Goal: Task Accomplishment & Management: Complete application form

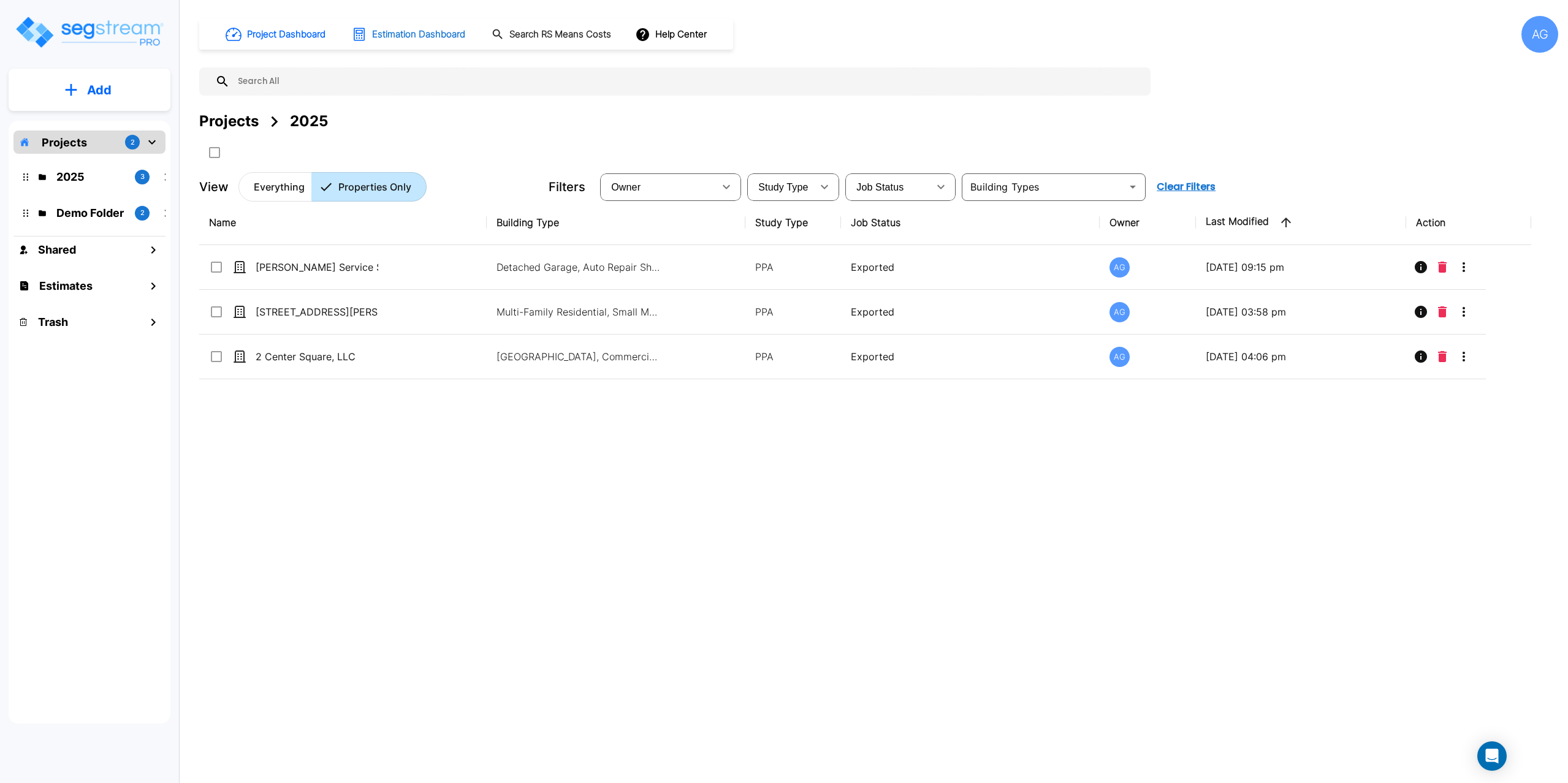
click at [425, 35] on h1 "Estimation Dashboard" at bounding box center [419, 35] width 93 height 14
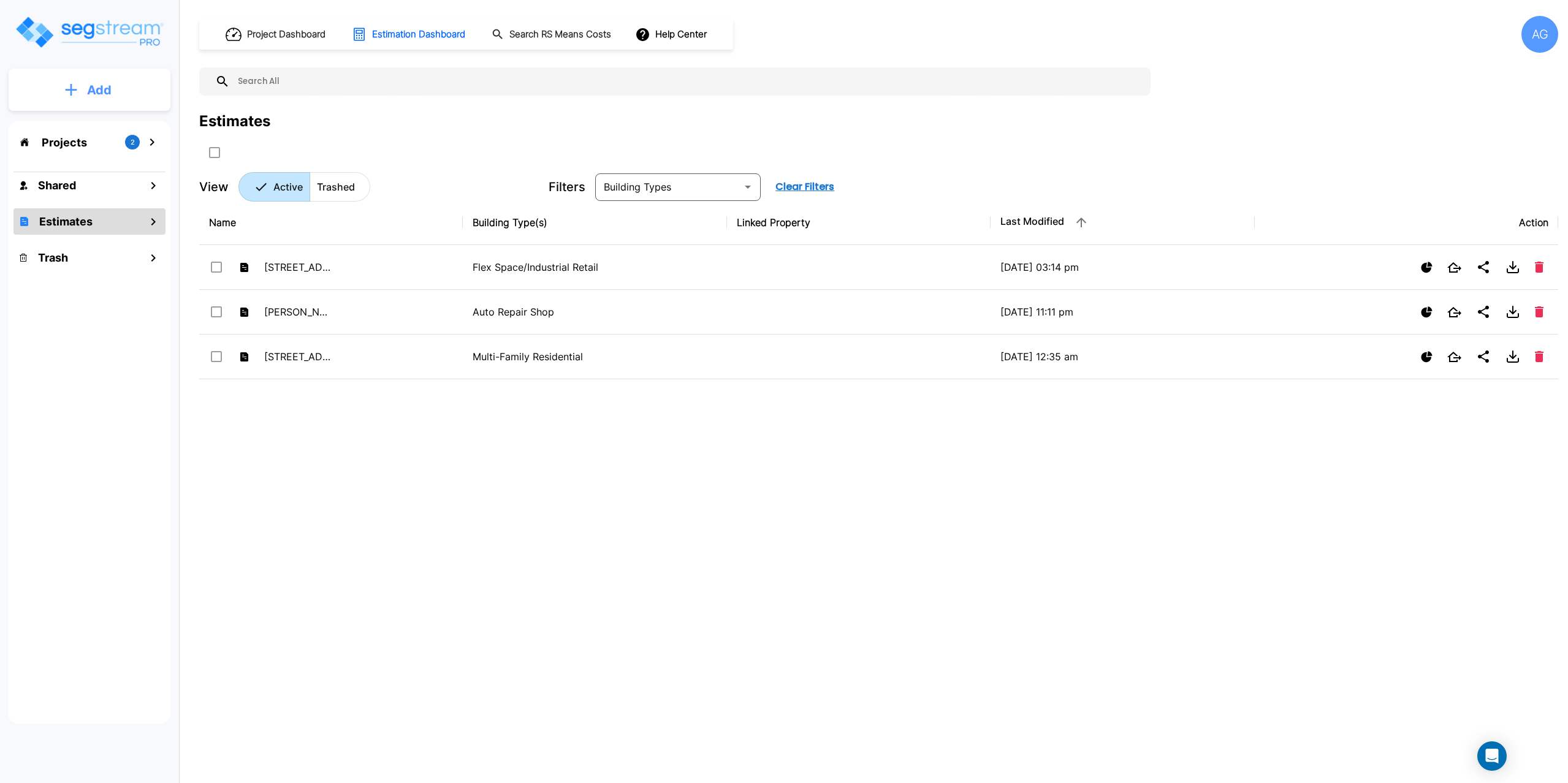
click at [130, 103] on button "Add" at bounding box center [89, 90] width 162 height 36
click at [78, 202] on button "Add Estimate" at bounding box center [89, 193] width 91 height 24
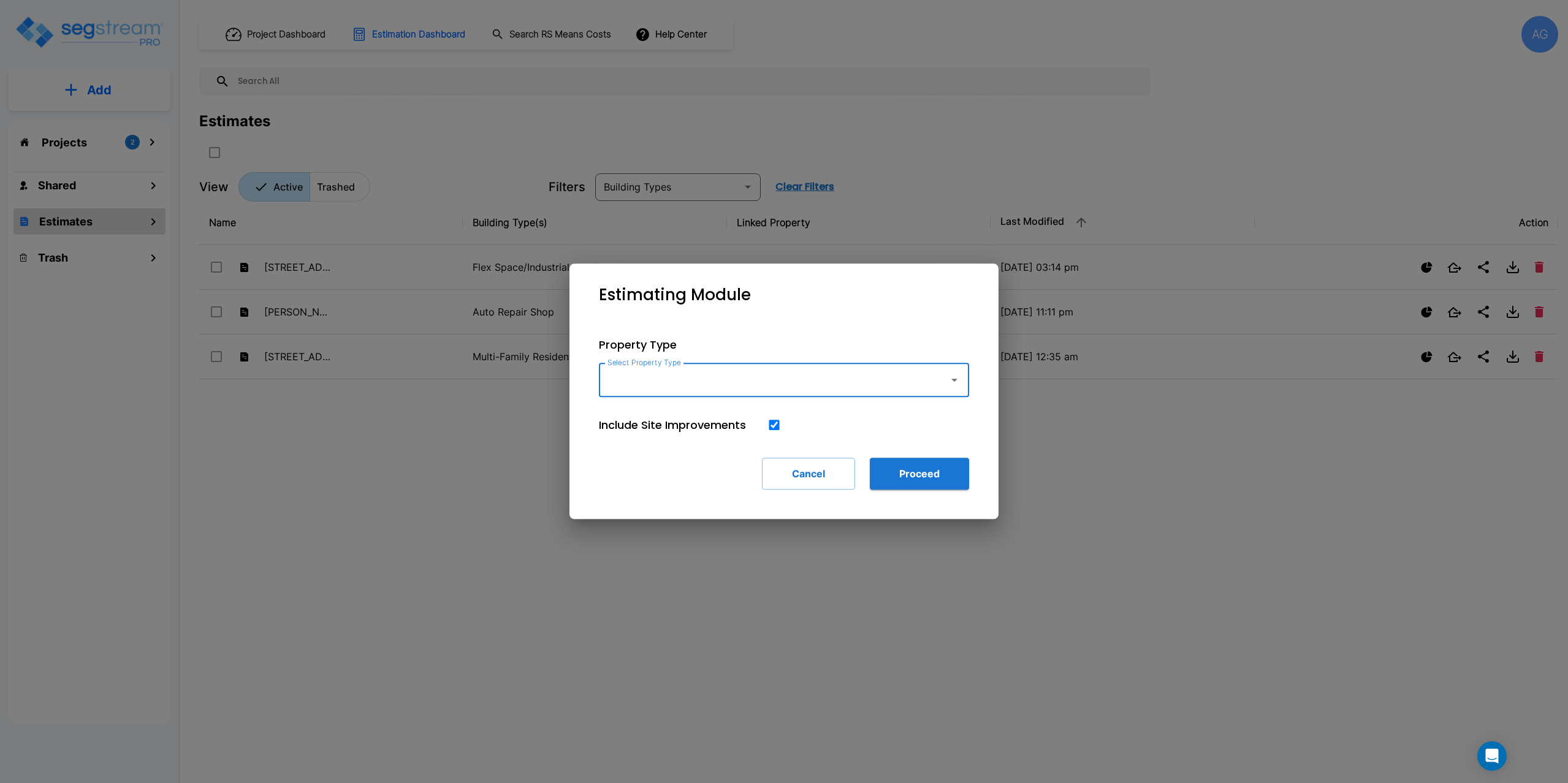
click at [660, 388] on input "Select Property Type" at bounding box center [771, 379] width 333 height 23
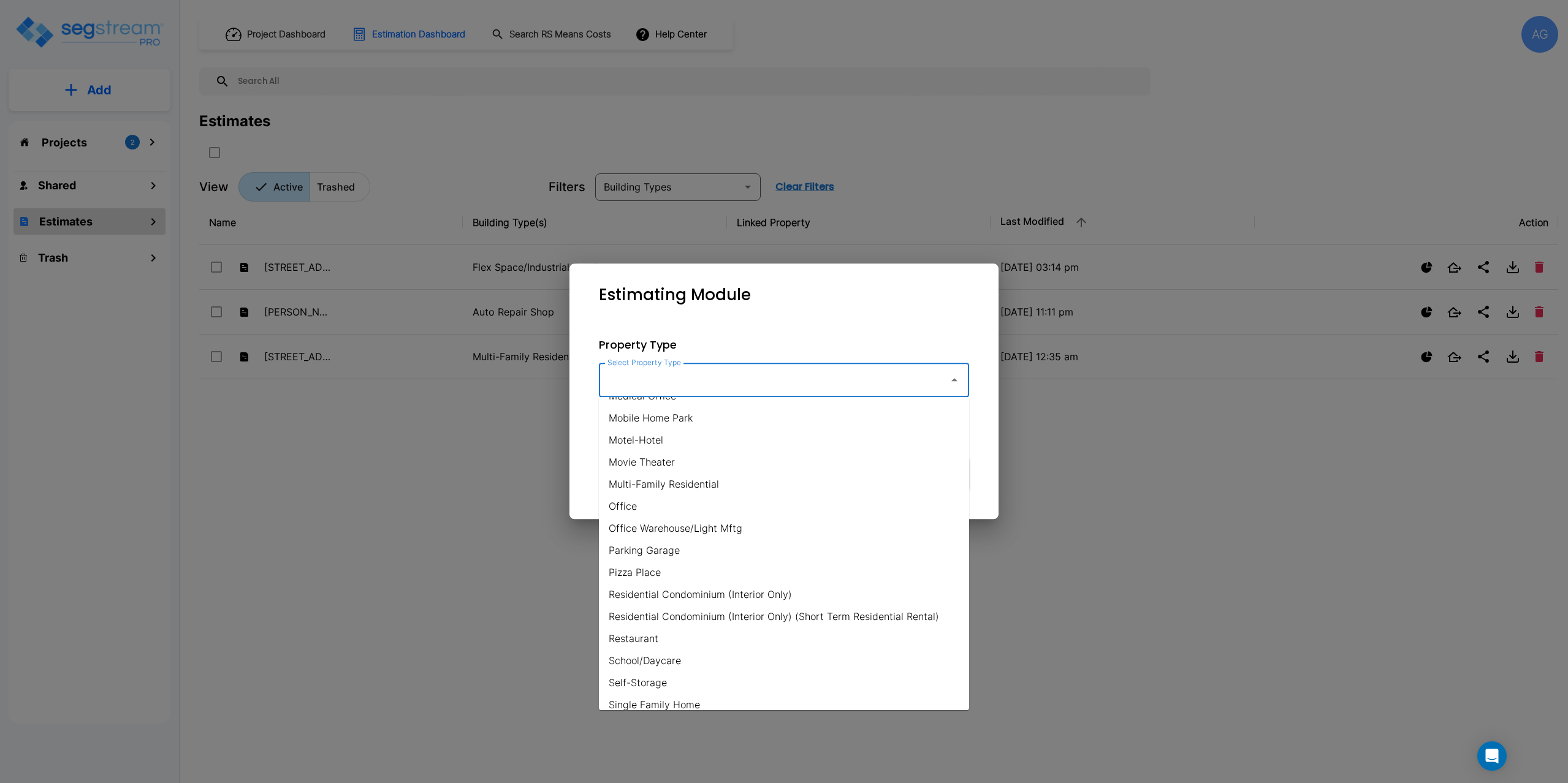
scroll to position [616, 0]
click at [635, 524] on li "Office" at bounding box center [784, 525] width 370 height 22
type input "Office"
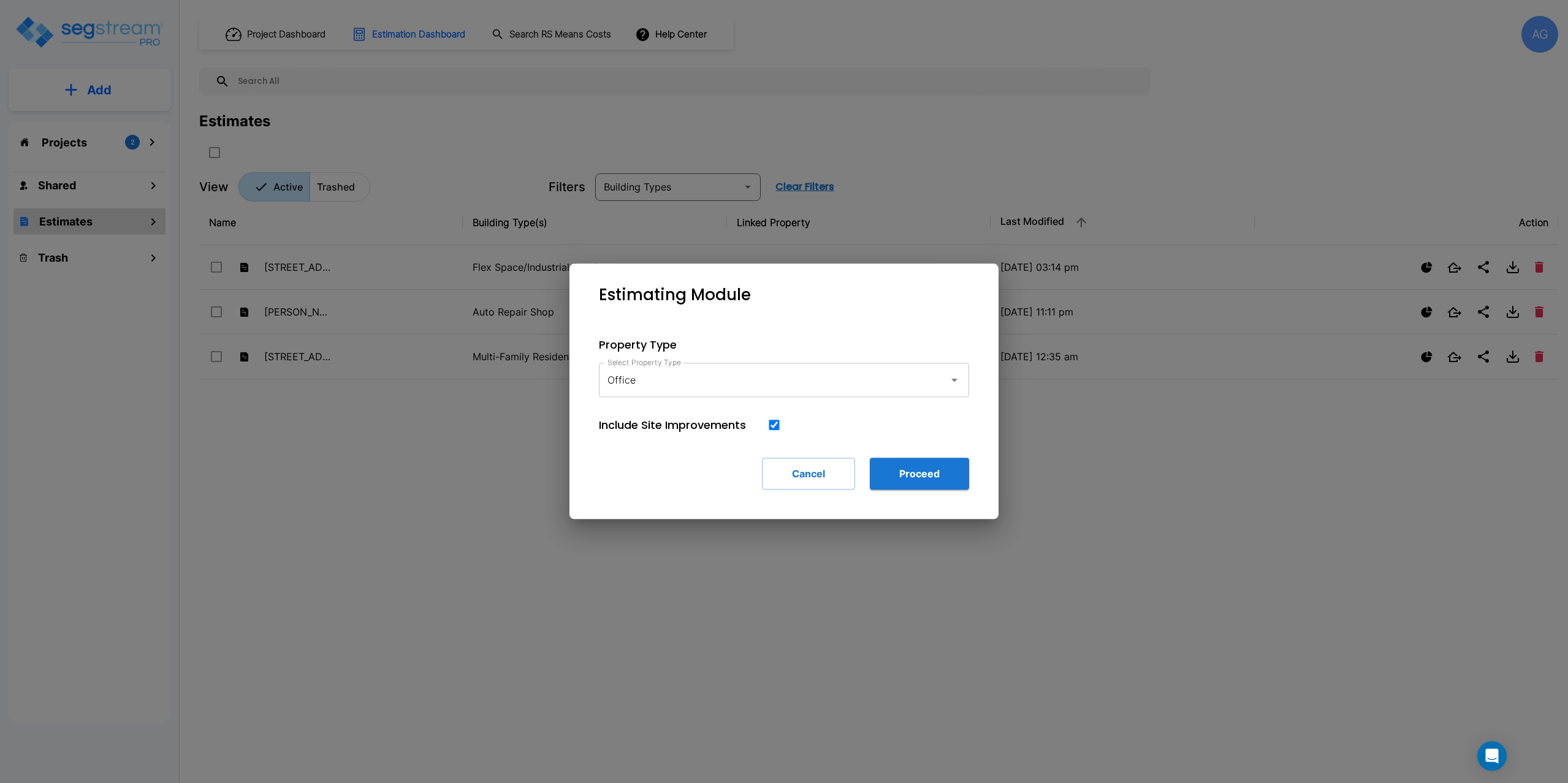
click at [770, 427] on input "checkbox" at bounding box center [774, 424] width 12 height 10
checkbox input "false"
click at [911, 467] on button "Proceed" at bounding box center [919, 474] width 99 height 32
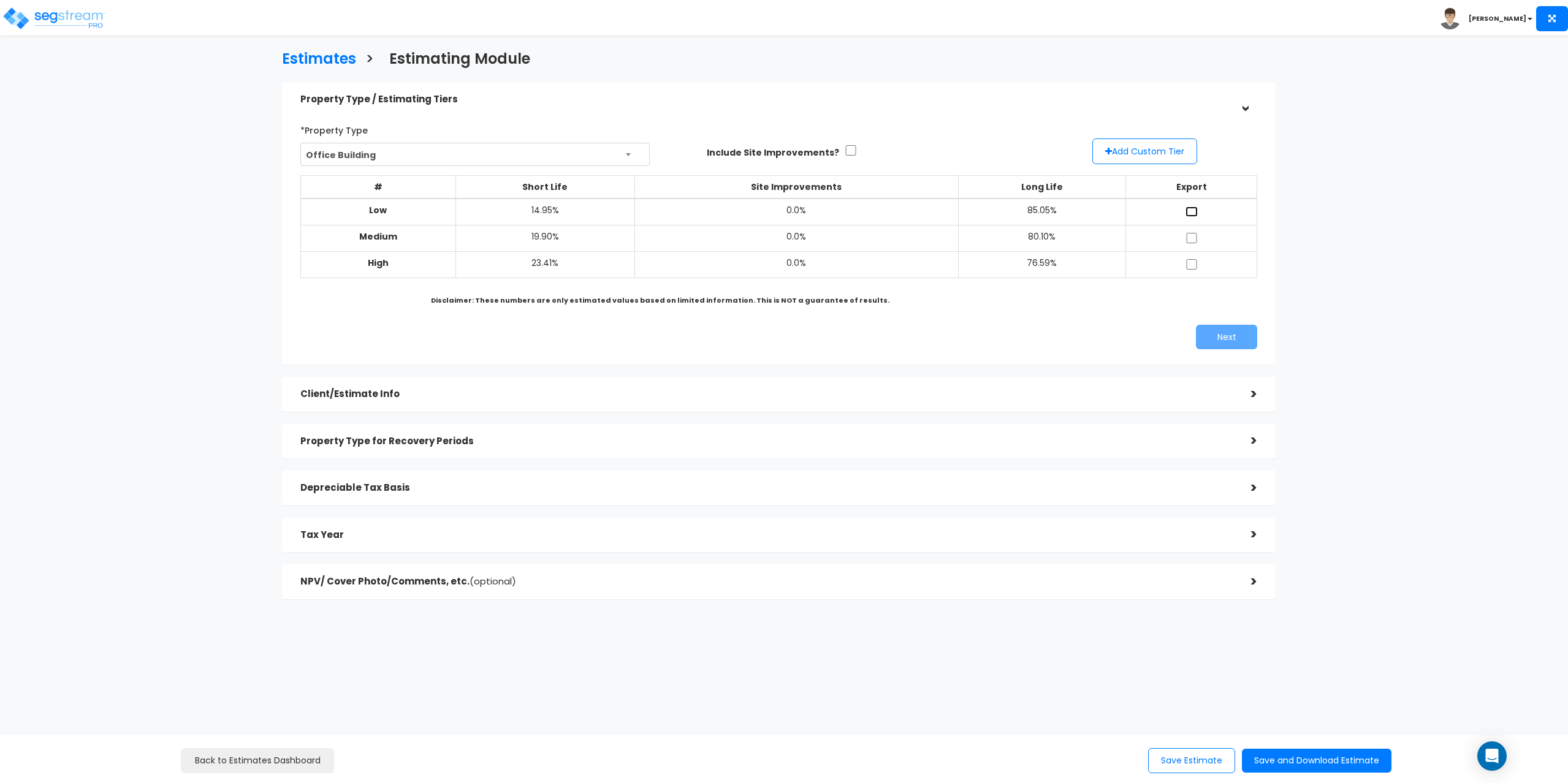
click at [1187, 209] on input "checkbox" at bounding box center [1191, 211] width 12 height 10
checkbox input "true"
drag, startPoint x: 1191, startPoint y: 232, endPoint x: 1191, endPoint y: 245, distance: 13.0
click at [1191, 235] on td at bounding box center [1190, 238] width 132 height 26
click at [1190, 240] on input "checkbox" at bounding box center [1191, 237] width 12 height 10
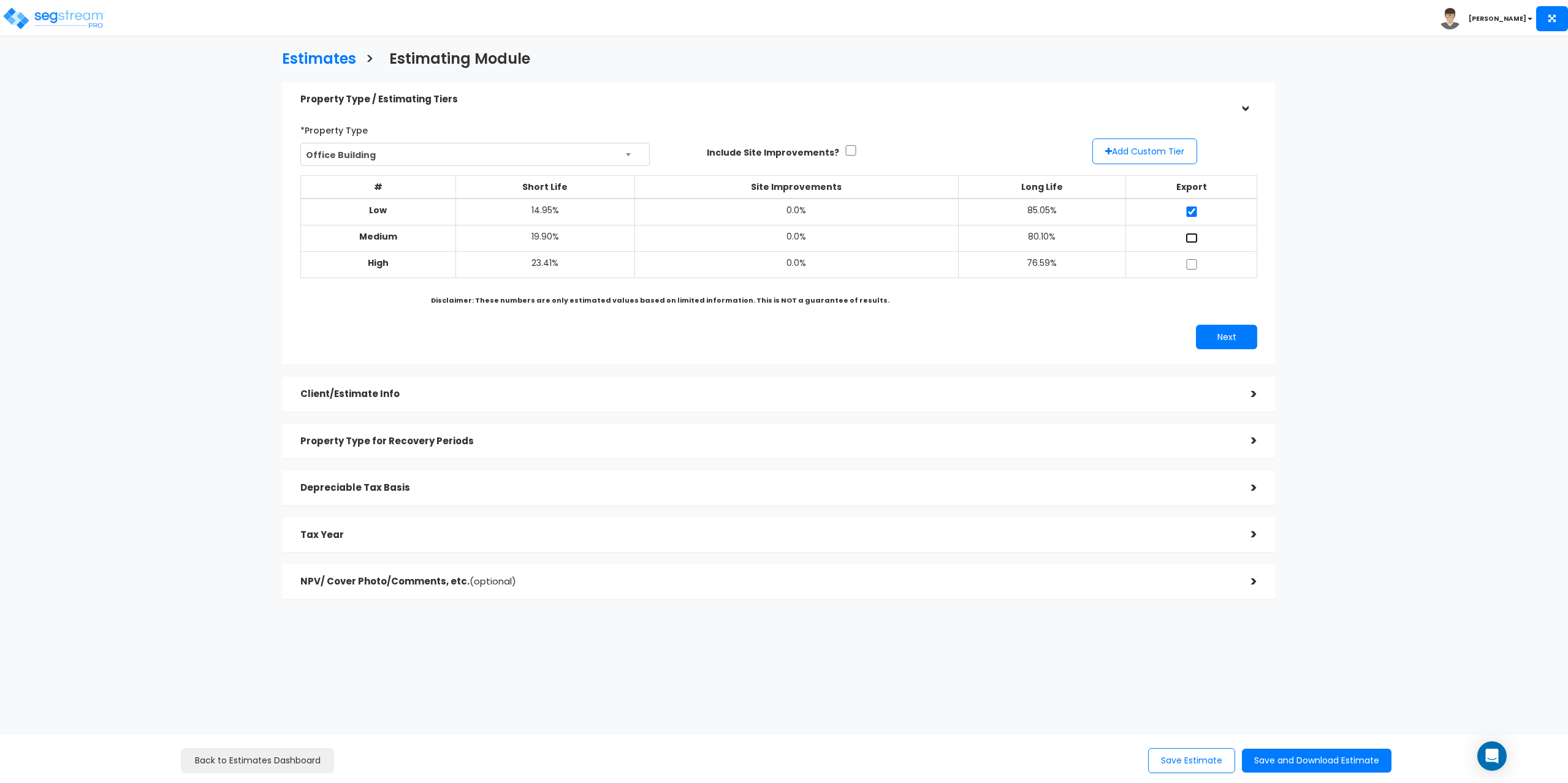
checkbox input "true"
click at [1189, 264] on input "checkbox" at bounding box center [1191, 263] width 12 height 10
checkbox input "true"
click at [1210, 333] on button "Next" at bounding box center [1227, 337] width 62 height 24
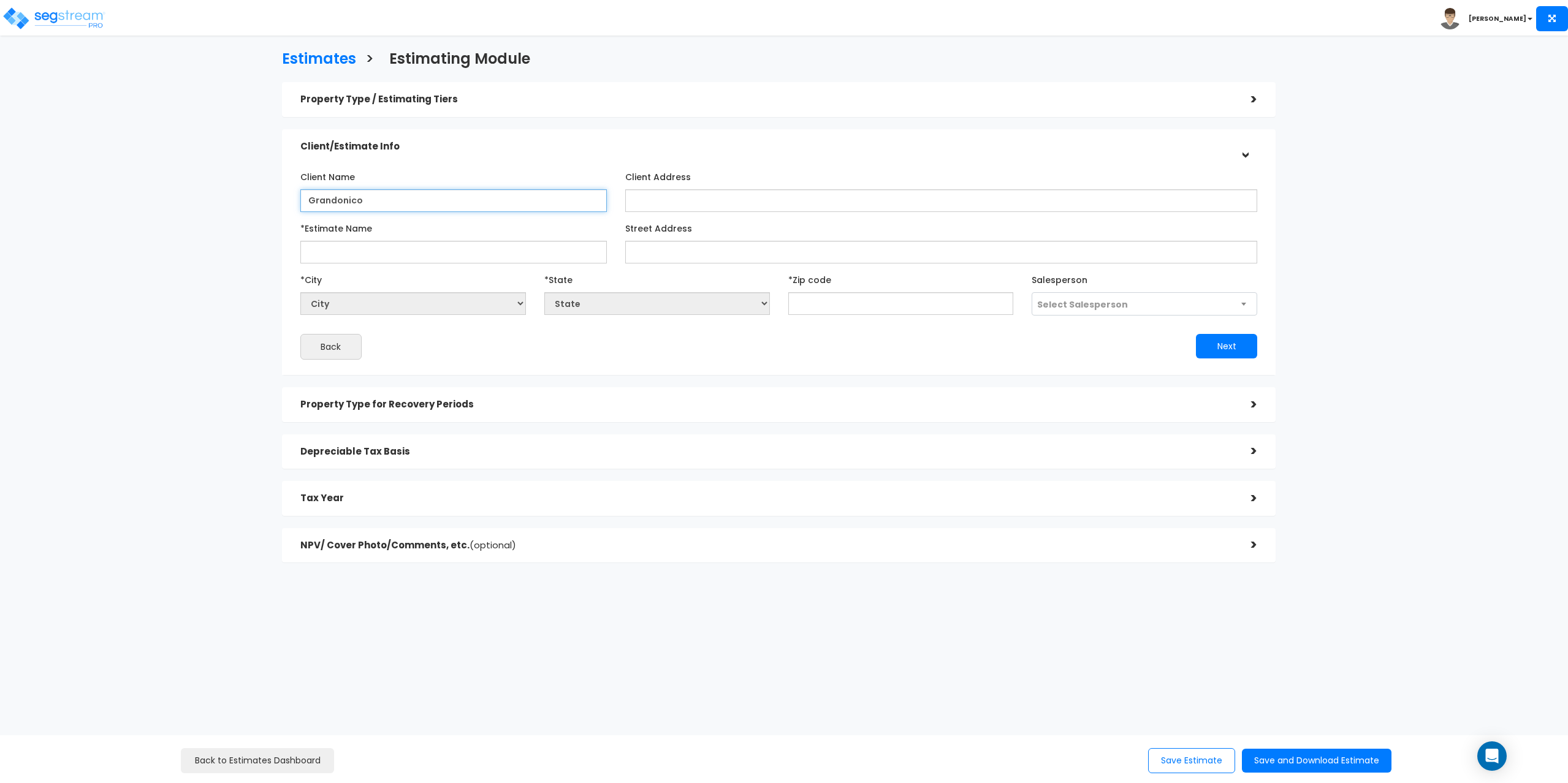
type input "Grandonico"
type input "[STREET_ADDRESS][PERSON_NAME]"
select select "National Average"
click at [826, 308] on input "text" at bounding box center [901, 304] width 225 height 22
type input "010"
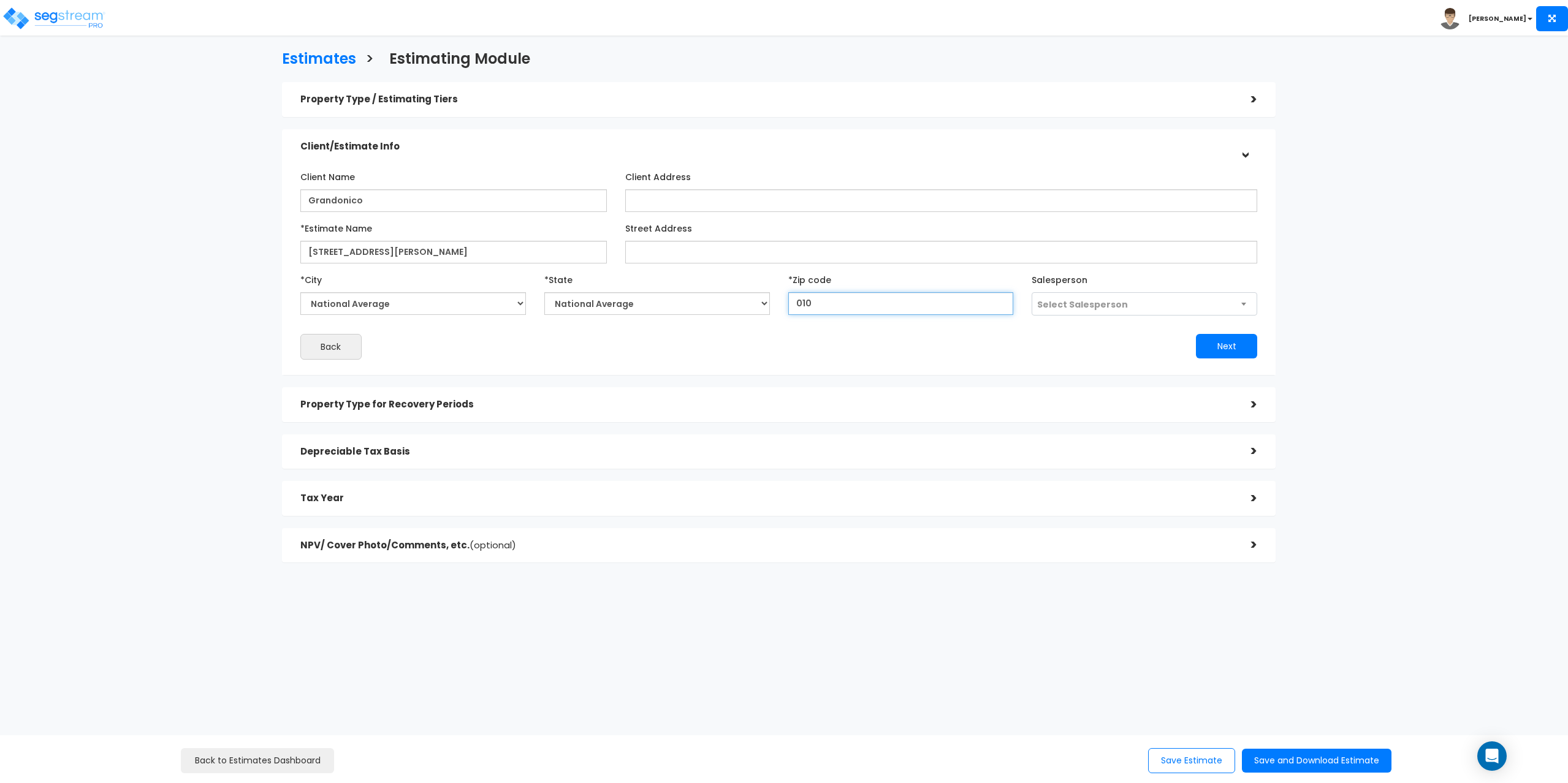
select select "MA"
type input "01035"
click at [1081, 296] on span "Select Salesperson" at bounding box center [1145, 305] width 224 height 23
select select "241"
click at [1206, 345] on button "Next" at bounding box center [1227, 346] width 62 height 24
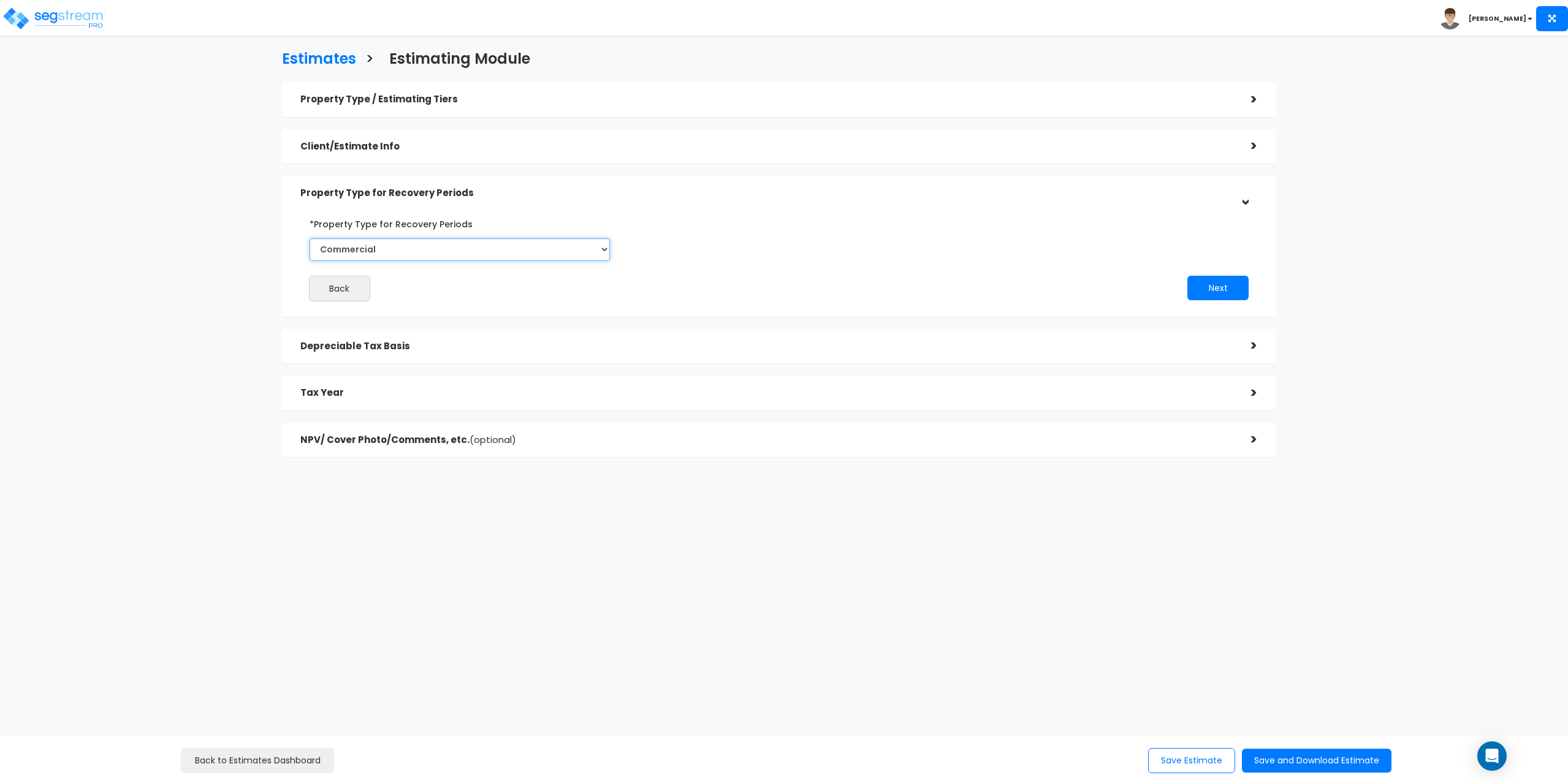
click at [520, 247] on select "Commercial Residential" at bounding box center [460, 249] width 301 height 22
click at [1219, 291] on button "Next" at bounding box center [1219, 288] width 62 height 24
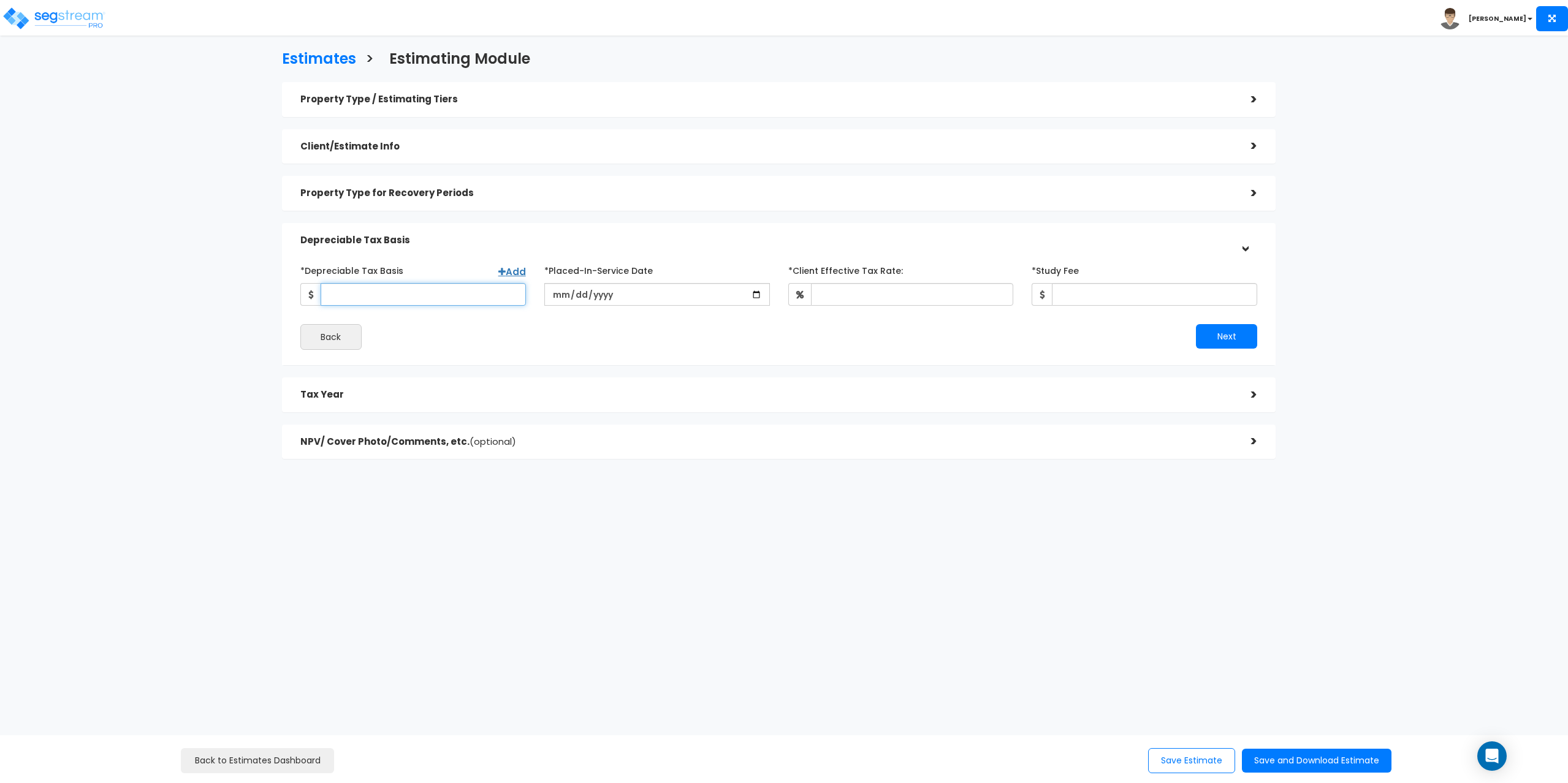
click at [457, 292] on input "*Depreciable Tax Basis" at bounding box center [423, 294] width 206 height 22
type input "395,000"
type input "2024-12-02"
type input "37"
type input "3,500"
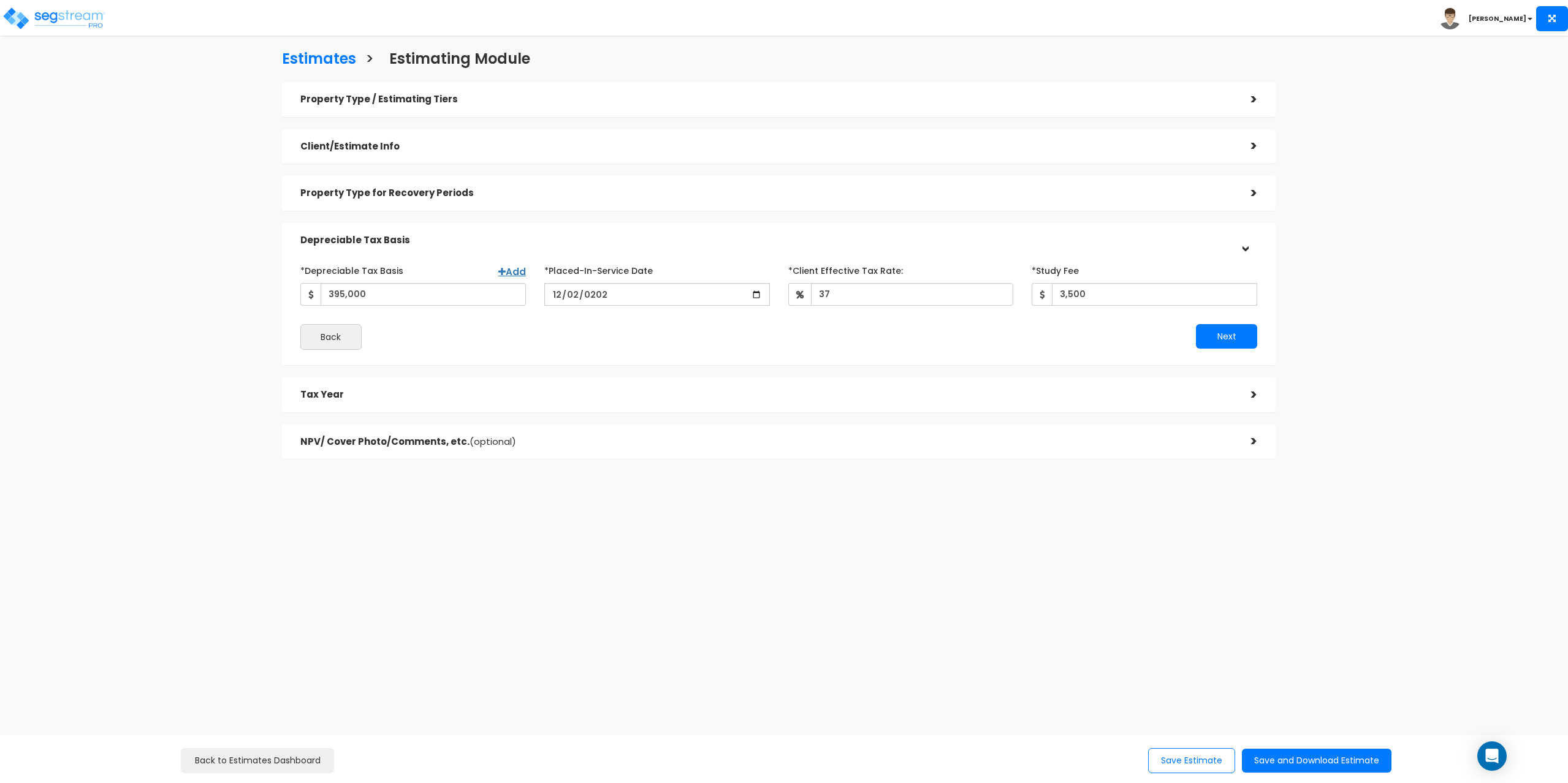
click at [1217, 323] on div "*Depreciable Tax Basis Add 395,000 *Placed-In-Service Date 2024-12-02" at bounding box center [778, 306] width 958 height 90
click at [1225, 337] on button "Next" at bounding box center [1227, 336] width 62 height 24
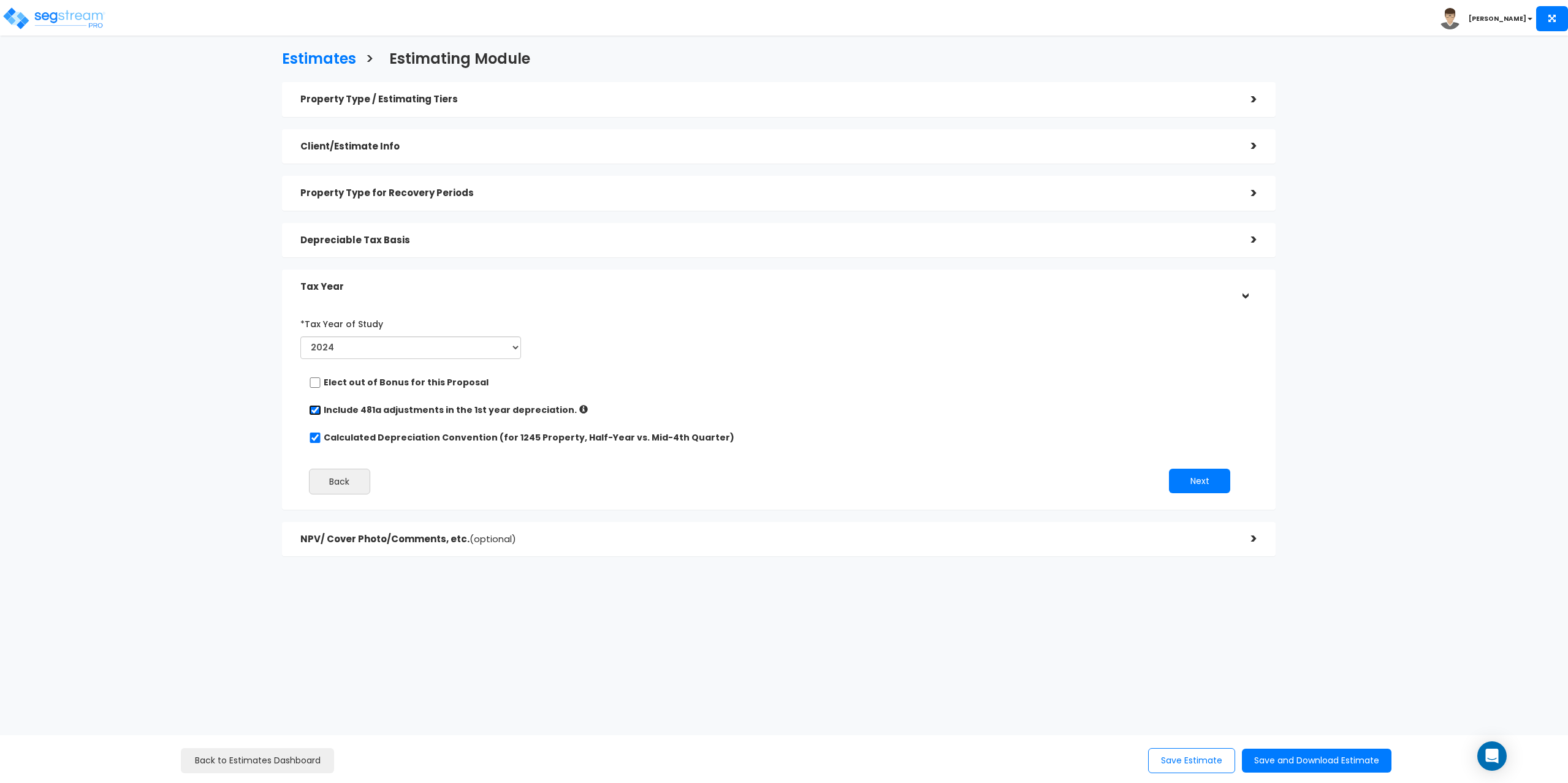
click at [310, 412] on input "checkbox" at bounding box center [315, 410] width 12 height 10
checkbox input "false"
click at [1204, 482] on button "Next" at bounding box center [1200, 481] width 62 height 24
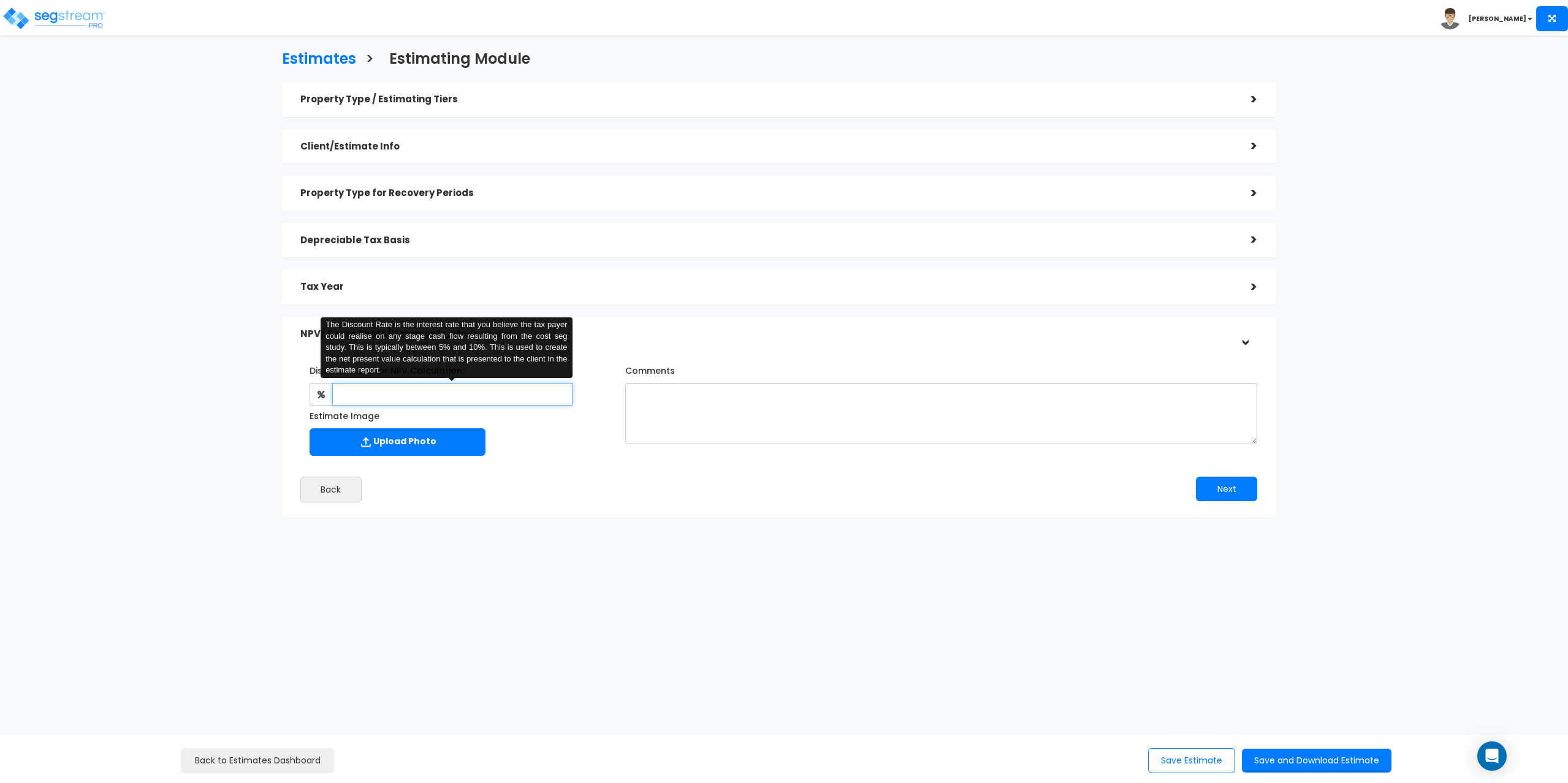
click at [337, 400] on input "text" at bounding box center [452, 394] width 240 height 22
type input "8"
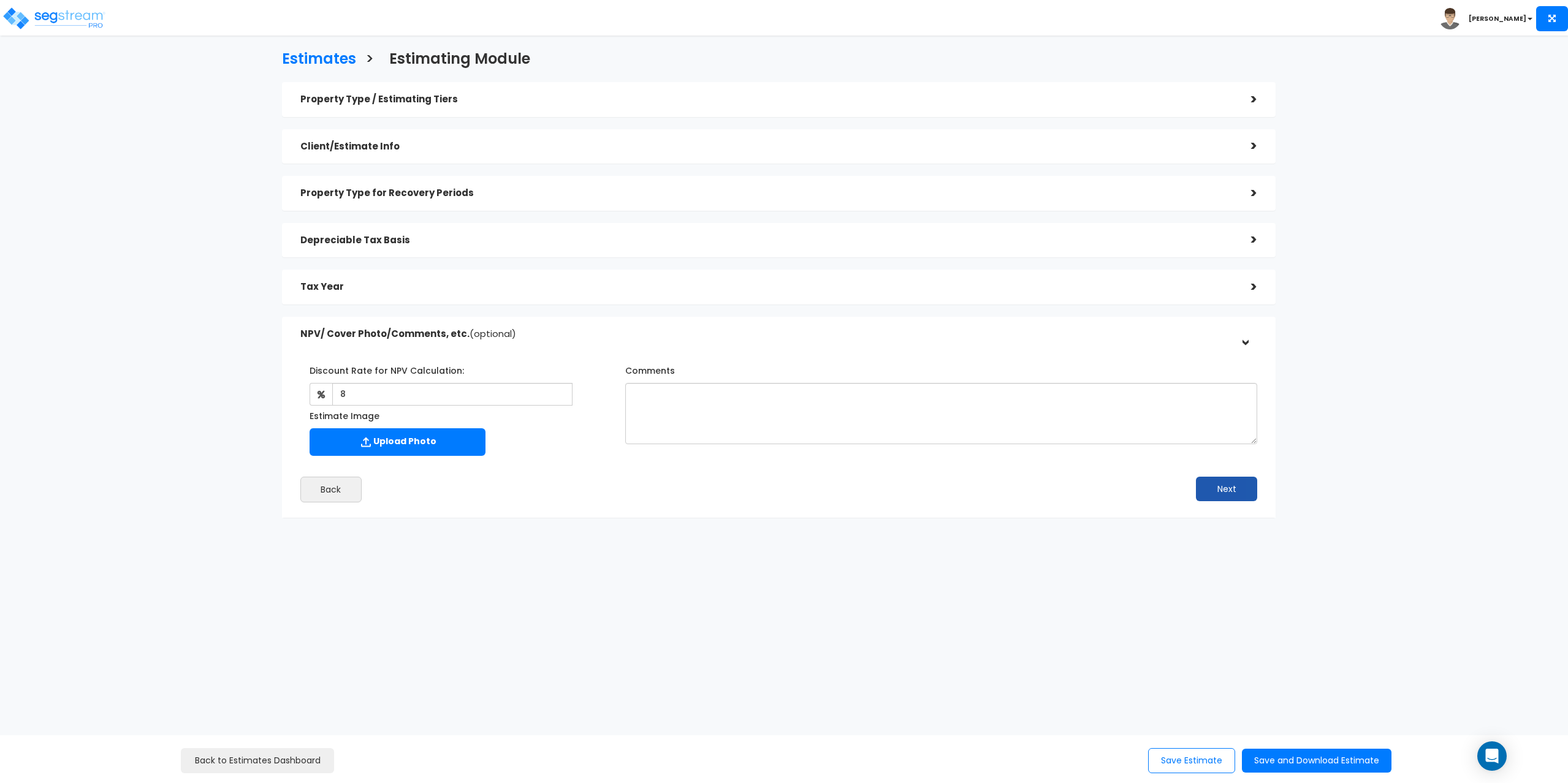
click at [1196, 492] on div "Next" at bounding box center [1023, 489] width 488 height 24
click at [1205, 492] on button "Next" at bounding box center [1227, 489] width 62 height 24
click at [1306, 769] on button "Save and Download Estimate" at bounding box center [1317, 762] width 150 height 24
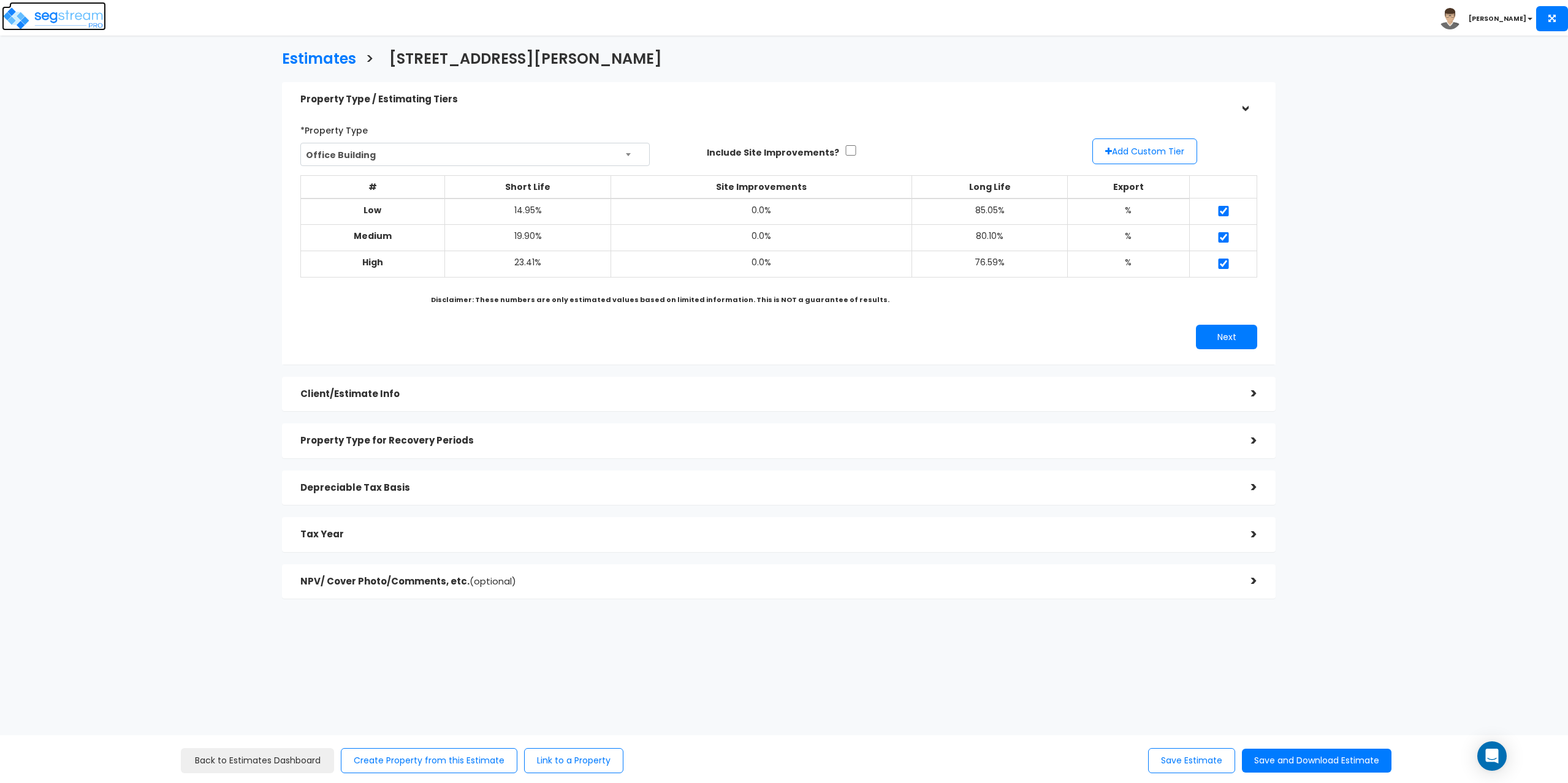
click at [27, 13] on img at bounding box center [54, 19] width 105 height 24
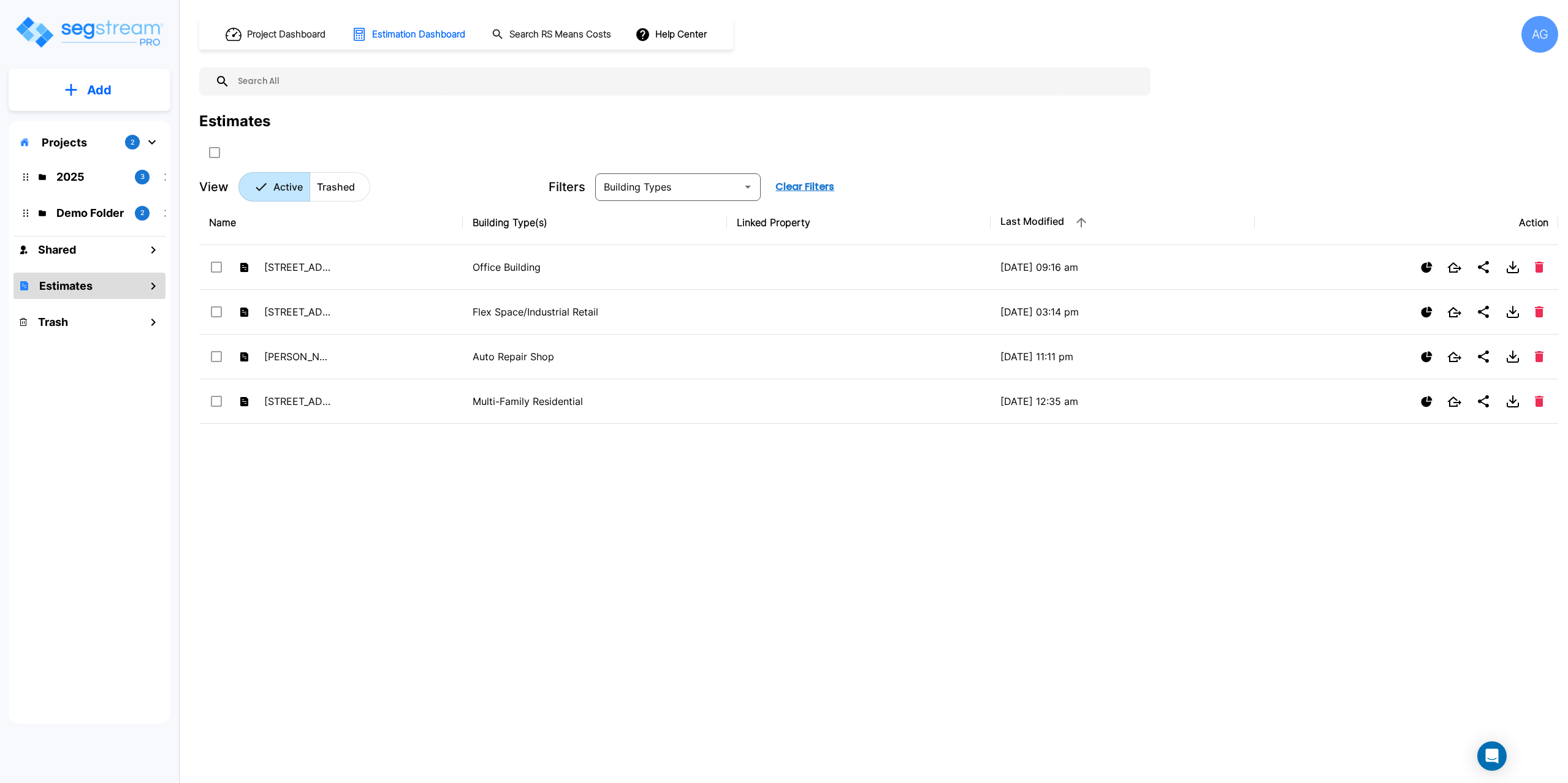
click at [79, 86] on button "Add" at bounding box center [89, 90] width 162 height 36
click at [90, 157] on p "Add Property" at bounding box center [96, 159] width 63 height 15
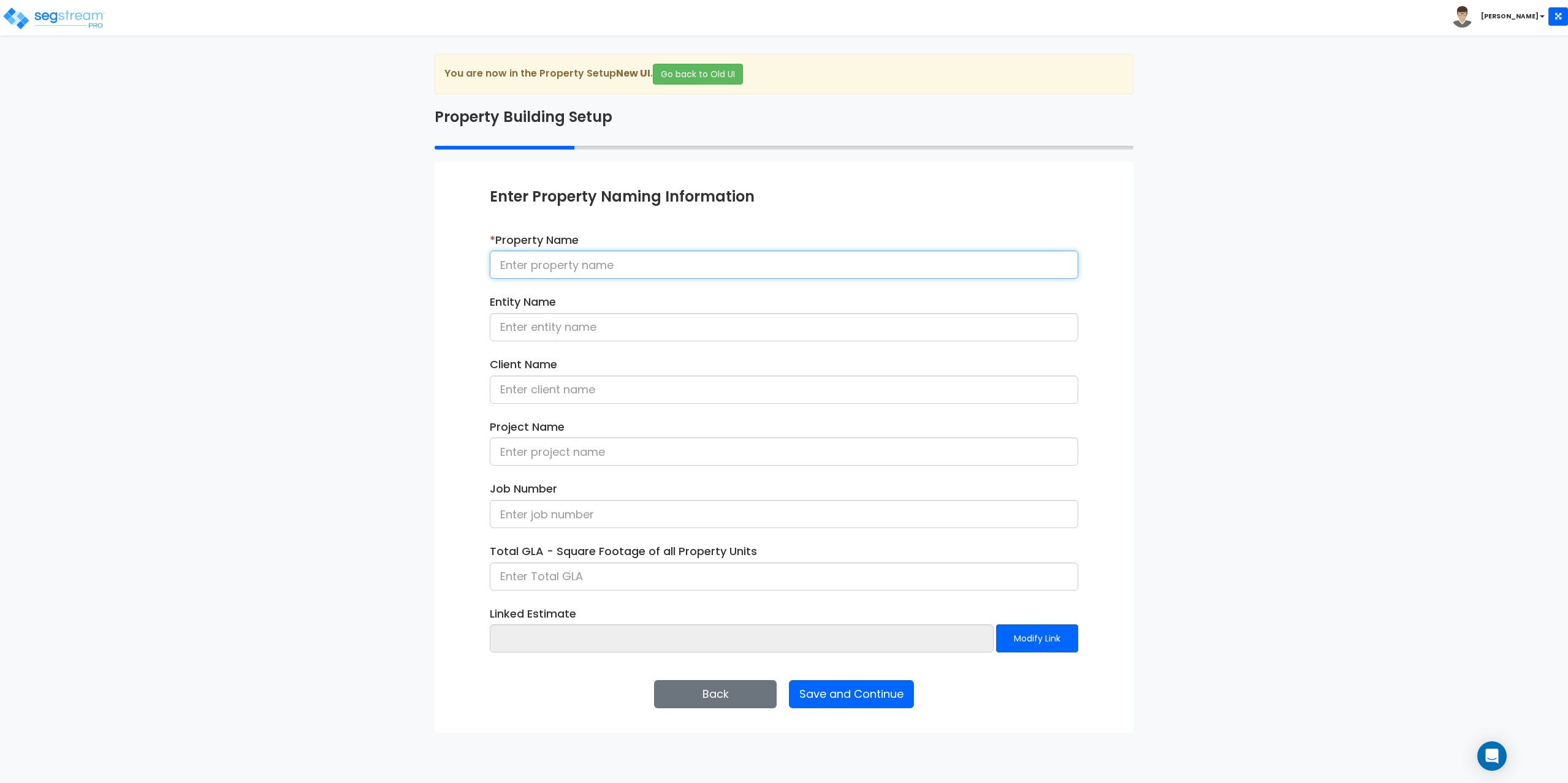
click at [736, 263] on input at bounding box center [784, 264] width 589 height 28
type input "[STREET_ADDRESS][PERSON_NAME]"
click at [579, 329] on input at bounding box center [784, 327] width 589 height 28
type input "Elmwood Condominium Trust"
type input "[PERSON_NAME]"
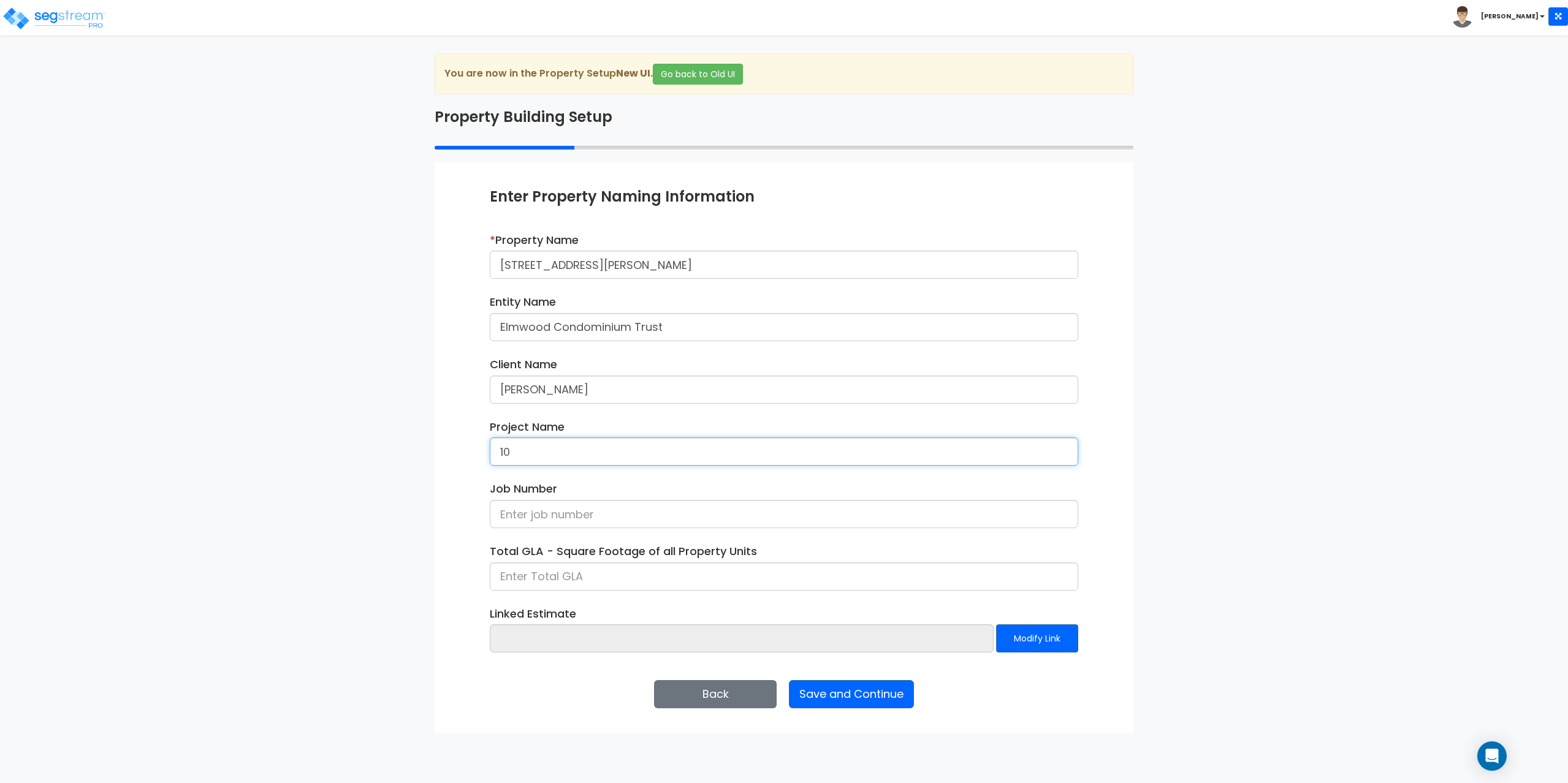
type input "1"
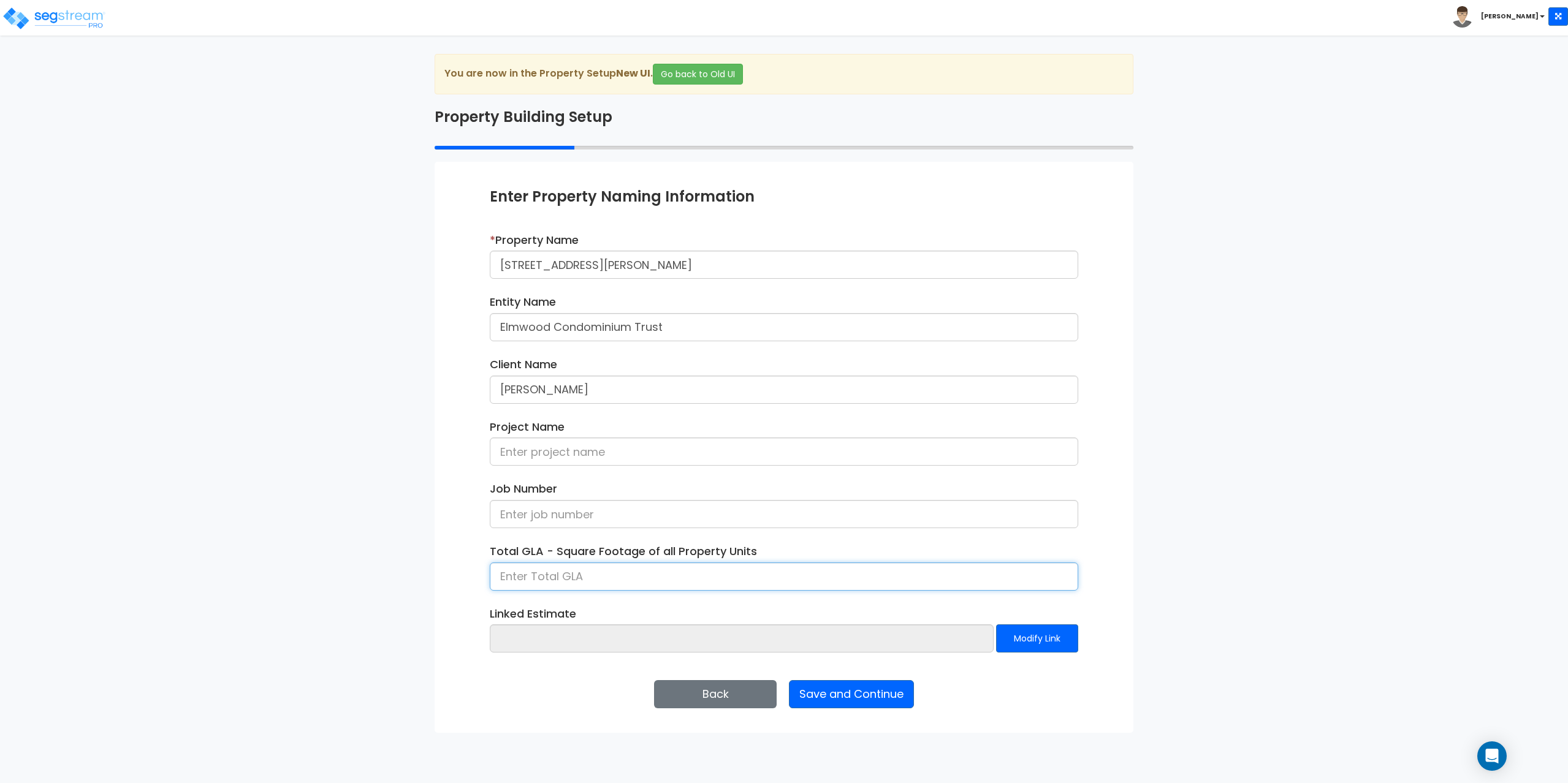
click at [610, 578] on input at bounding box center [784, 577] width 589 height 28
